Goal: Transaction & Acquisition: Subscribe to service/newsletter

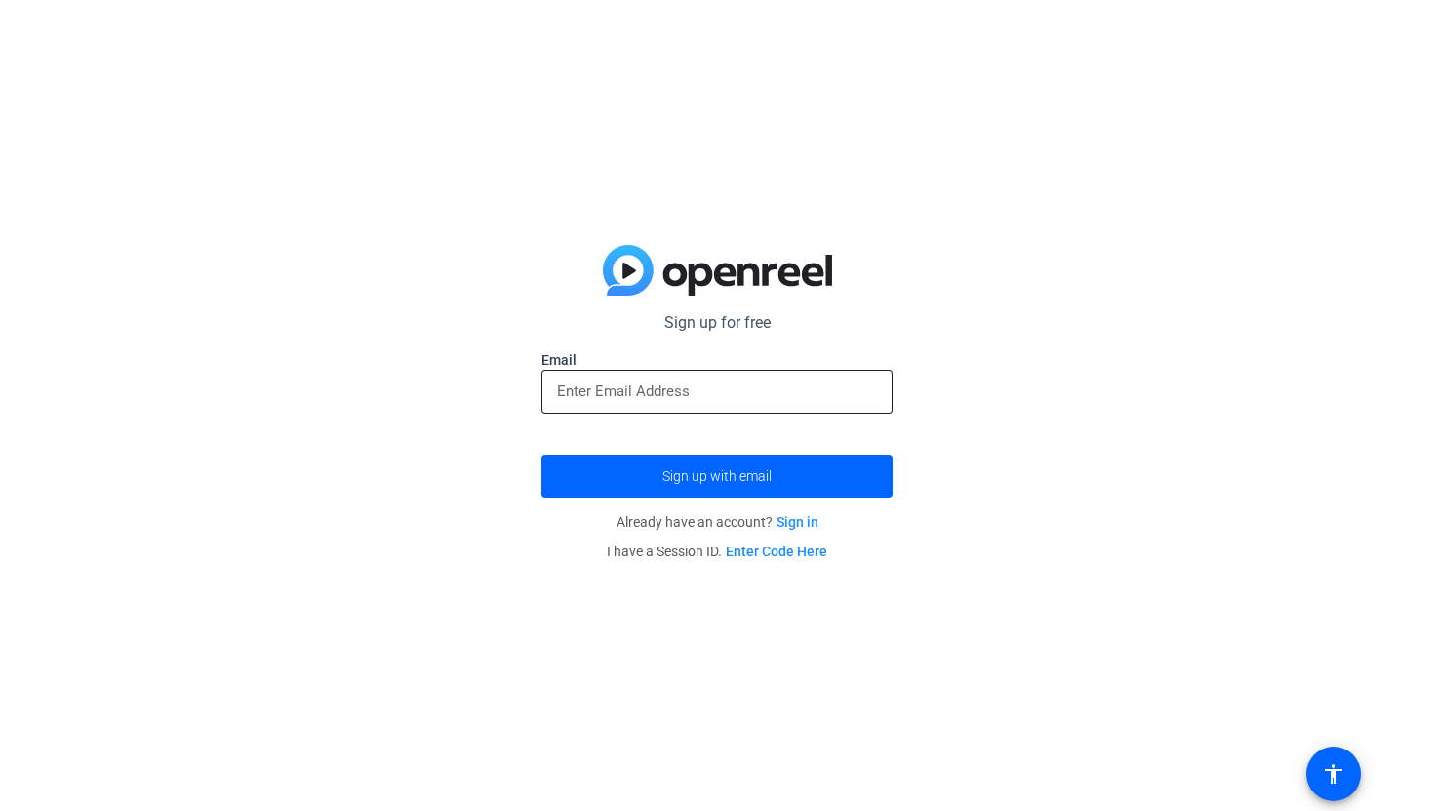
click at [677, 405] on div at bounding box center [717, 392] width 320 height 44
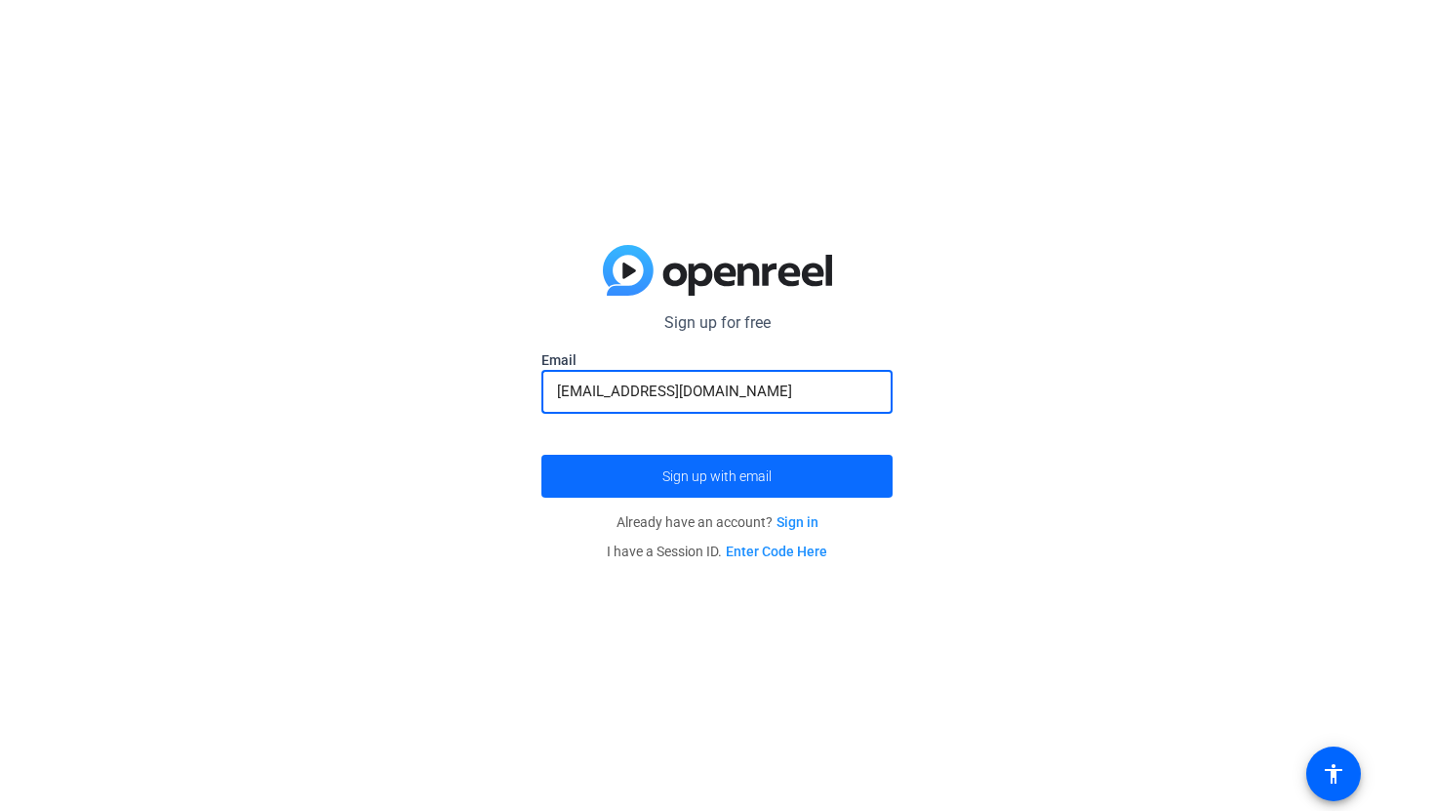
type input "[EMAIL_ADDRESS][DOMAIN_NAME]"
click at [542, 455] on button "Sign up with email" at bounding box center [717, 476] width 351 height 43
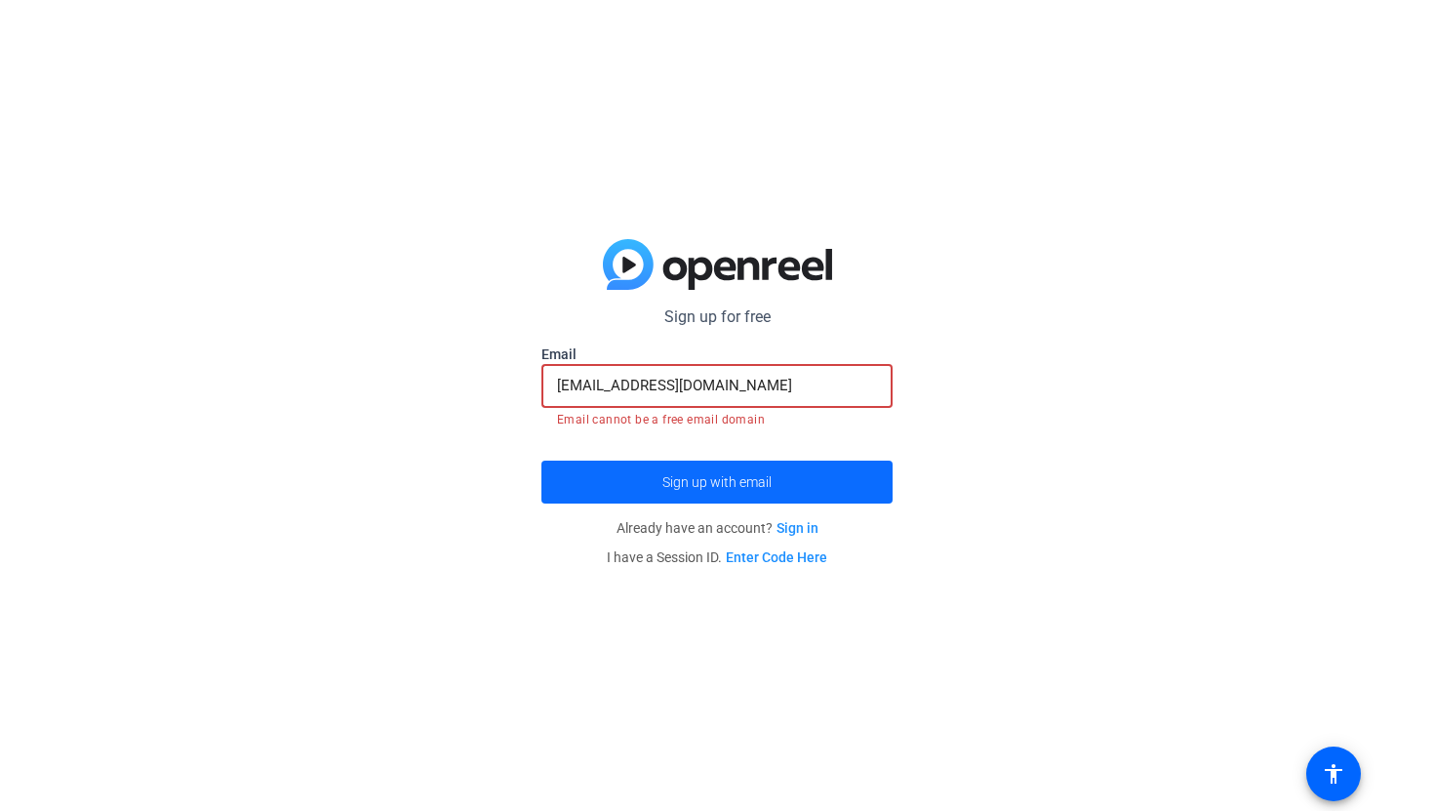
click at [542, 461] on button "Sign up with email" at bounding box center [717, 482] width 351 height 43
click at [637, 384] on input "[EMAIL_ADDRESS][DOMAIN_NAME]" at bounding box center [717, 385] width 320 height 23
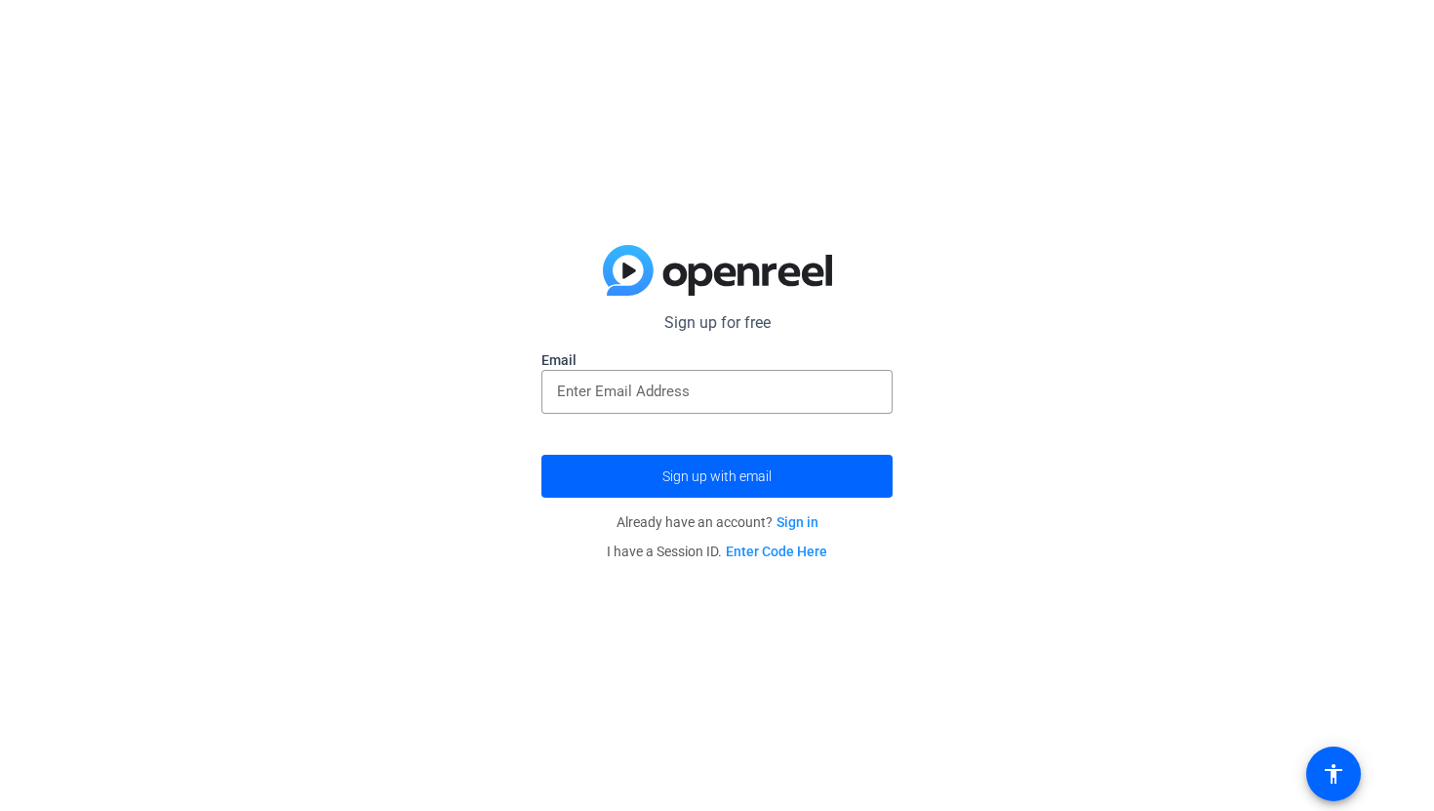
click at [441, 393] on div "Sign up for free Email Sign up with email Already have an account? Sign in I ha…" at bounding box center [717, 405] width 1434 height 811
click at [607, 393] on input "email" at bounding box center [717, 391] width 320 height 23
type input "team"
